Goal: Check status: Check status

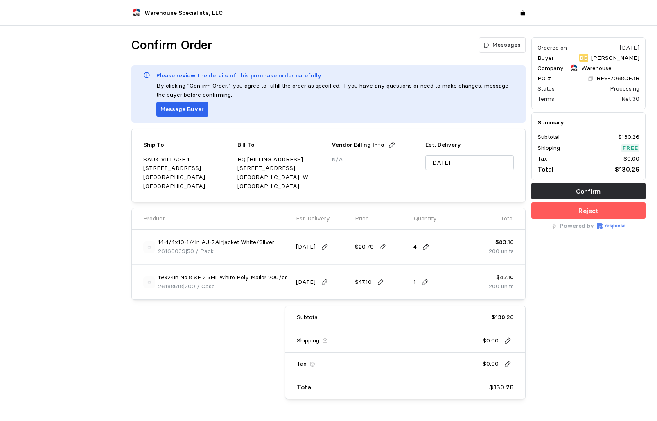
click at [93, 252] on div at bounding box center [69, 218] width 120 height 368
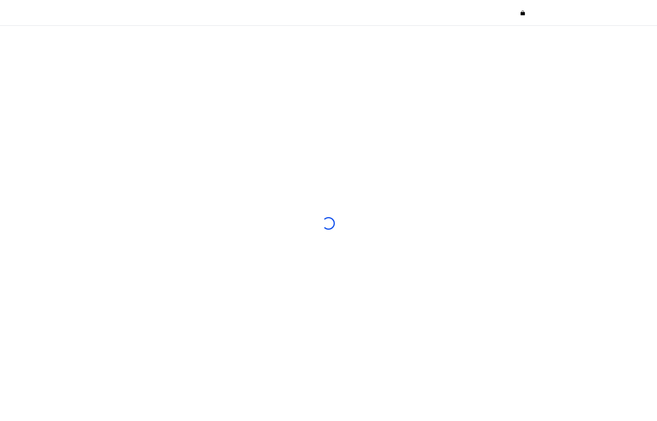
click at [168, 197] on div at bounding box center [328, 223] width 657 height 395
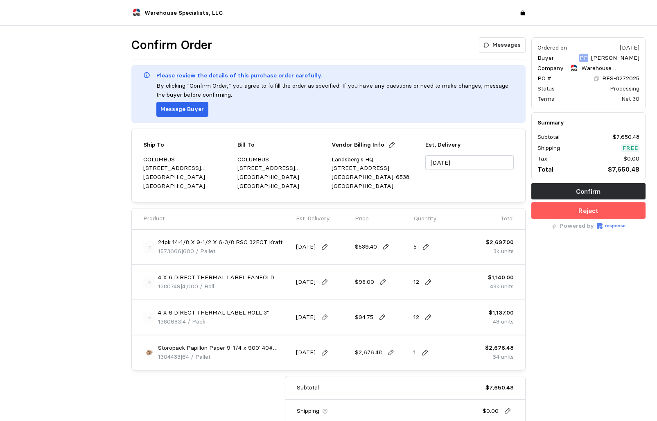
click at [352, 34] on div "Confirm Order Messages Please review the details of this purchase order careful…" at bounding box center [329, 253] width 400 height 438
click at [333, 31] on div "Confirm Order Messages Please review the details of this purchase order careful…" at bounding box center [328, 271] width 657 height 490
click at [71, 184] on div at bounding box center [69, 253] width 120 height 438
